Goal: Information Seeking & Learning: Understand process/instructions

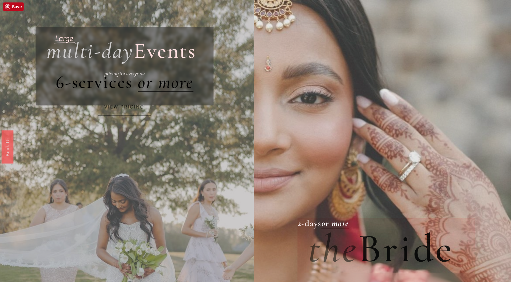
scroll to position [20, 0]
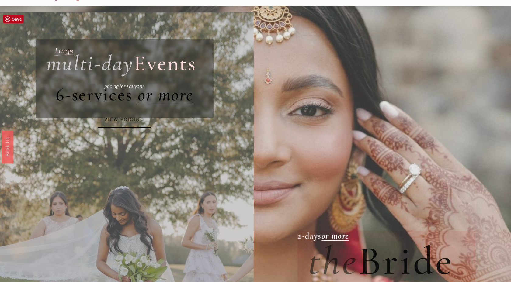
click at [128, 116] on link "VIEW PRICING" at bounding box center [125, 120] width 54 height 16
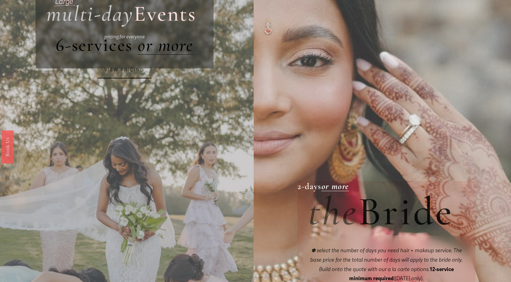
scroll to position [39, 0]
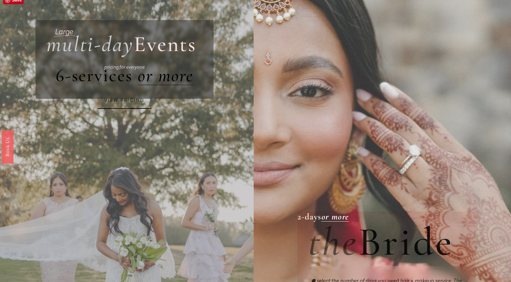
click at [129, 99] on link "VIEW PRICING" at bounding box center [125, 100] width 54 height 16
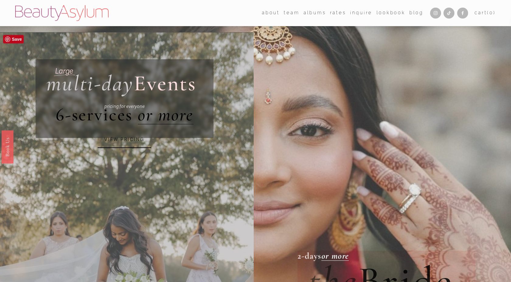
click at [124, 109] on p "pricing for everyone" at bounding box center [125, 106] width 138 height 8
click at [159, 120] on em "or more" at bounding box center [166, 115] width 56 height 22
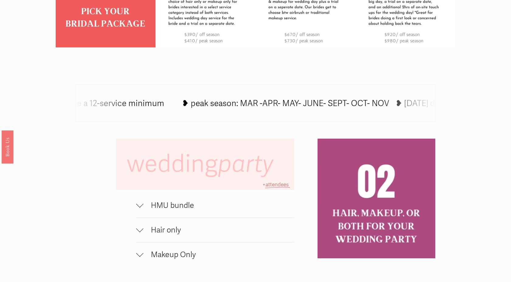
scroll to position [387, 0]
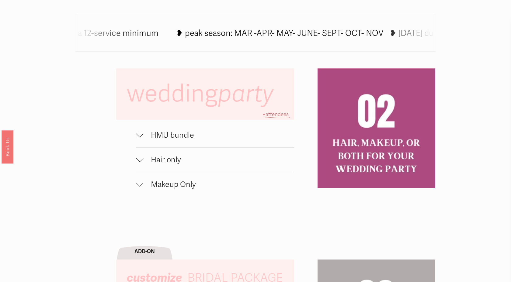
click at [139, 137] on div at bounding box center [139, 133] width 7 height 7
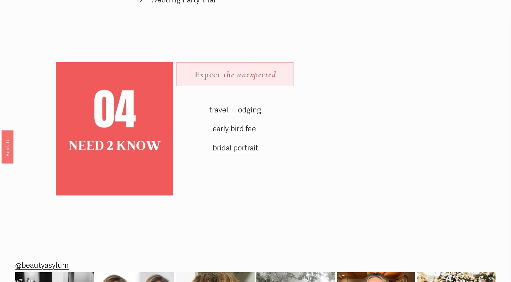
scroll to position [835, 0]
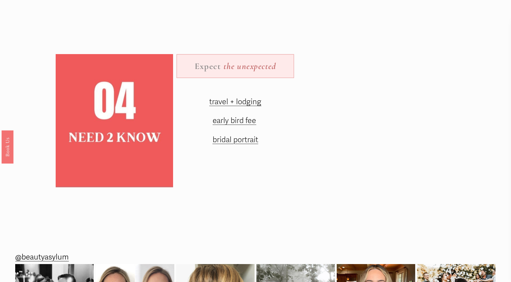
click at [239, 104] on span "travel + lodging" at bounding box center [235, 101] width 52 height 9
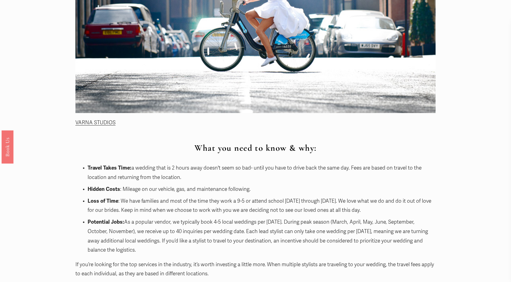
scroll to position [479, 0]
